Goal: Find contact information: Find contact information

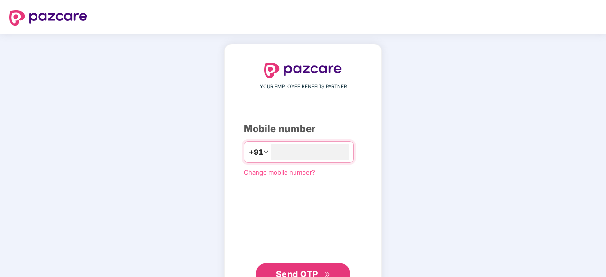
type input "**********"
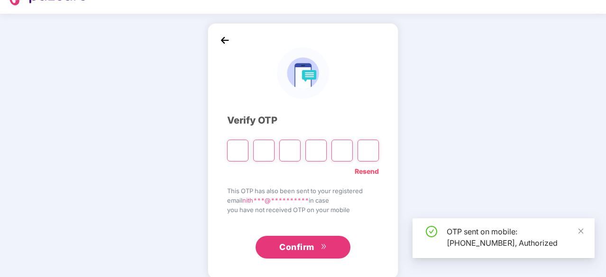
scroll to position [31, 0]
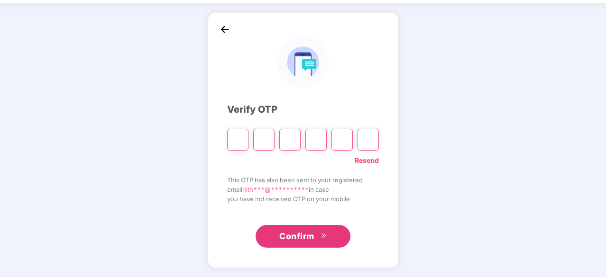
type input "*"
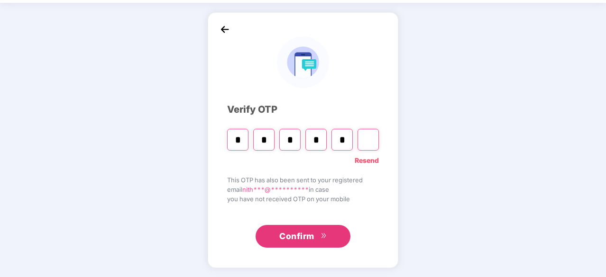
type input "*"
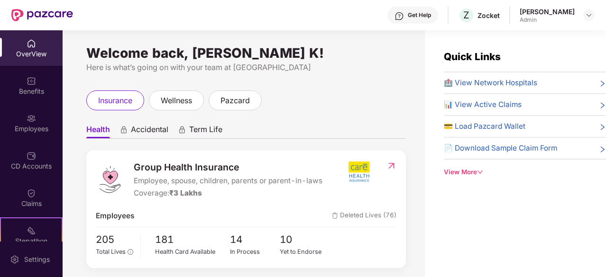
click at [426, 19] on div "Get Help" at bounding box center [412, 15] width 51 height 17
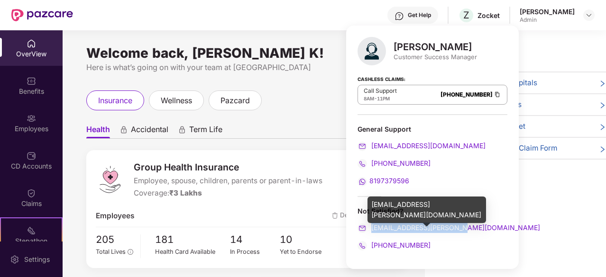
drag, startPoint x: 465, startPoint y: 226, endPoint x: 372, endPoint y: 228, distance: 93.4
click at [372, 228] on div "[EMAIL_ADDRESS][PERSON_NAME][DOMAIN_NAME]" at bounding box center [432, 228] width 150 height 10
copy span "[EMAIL_ADDRESS][PERSON_NAME][DOMAIN_NAME]"
